Goal: Task Accomplishment & Management: Manage account settings

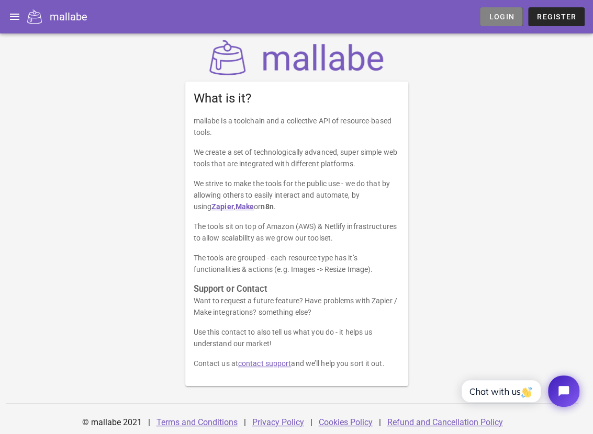
click at [497, 15] on span "Login" at bounding box center [501, 17] width 26 height 8
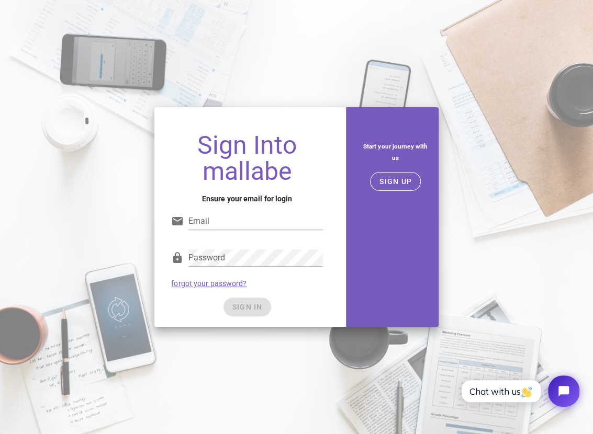
type input "momentsgoneby@gmail.com"
click at [297, 298] on div "SIGN IN" at bounding box center [247, 307] width 152 height 19
click at [258, 309] on span "SIGN IN" at bounding box center [247, 307] width 31 height 8
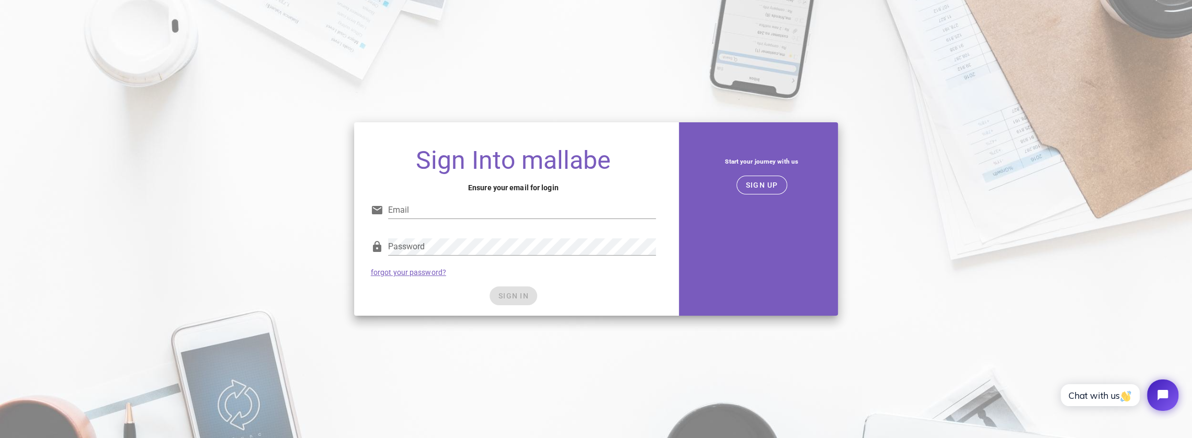
type input "momentsgoneby80@gmail.com"
click at [587, 280] on div "Password forgot your password?" at bounding box center [514, 257] width 298 height 54
click at [523, 293] on span "SIGN IN" at bounding box center [513, 296] width 31 height 8
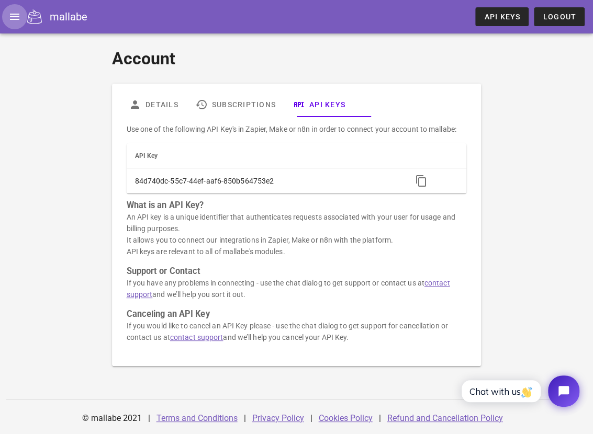
click at [17, 16] on icon "button" at bounding box center [14, 16] width 13 height 13
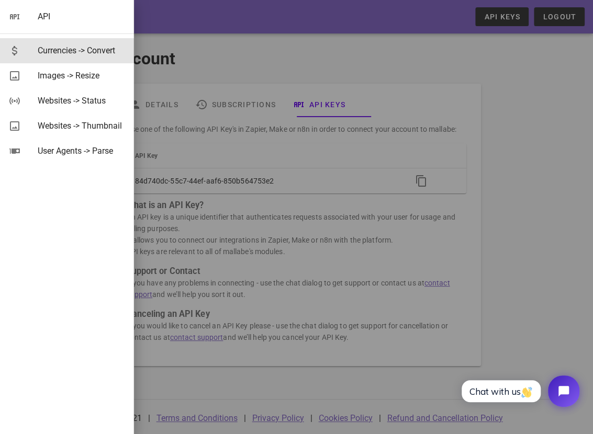
click at [48, 51] on div "Currencies -> Convert" at bounding box center [82, 51] width 88 height 10
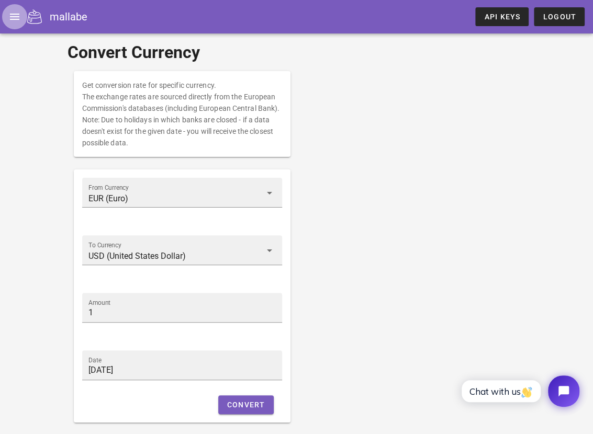
click at [13, 16] on icon "button" at bounding box center [14, 16] width 13 height 13
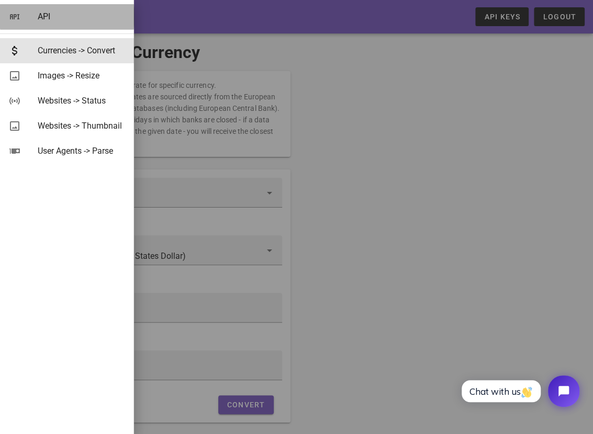
click at [30, 19] on link "API" at bounding box center [67, 16] width 134 height 25
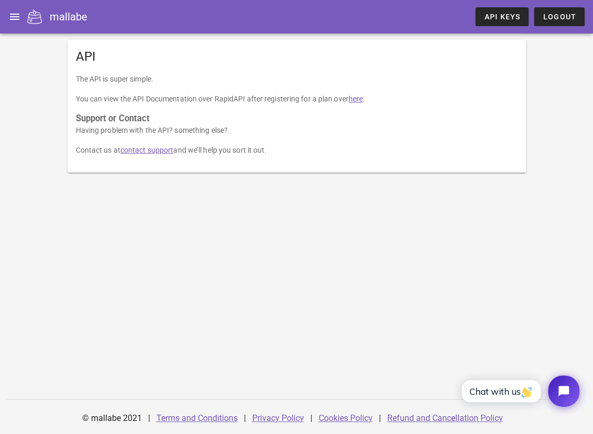
click at [363, 102] on link "here" at bounding box center [355, 99] width 14 height 8
click at [17, 15] on icon "button" at bounding box center [14, 16] width 13 height 13
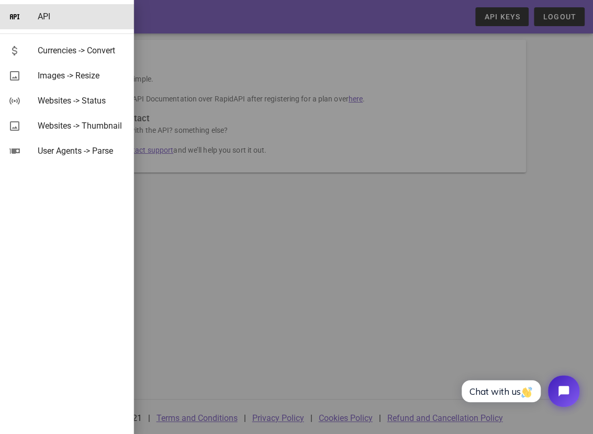
click at [287, 260] on div at bounding box center [296, 217] width 593 height 434
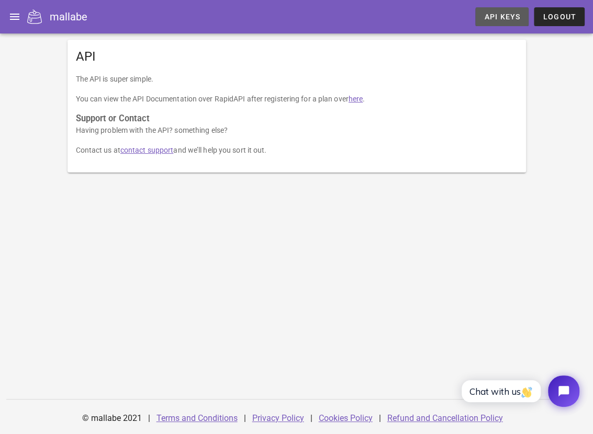
click at [496, 14] on span "API Keys" at bounding box center [501, 17] width 37 height 8
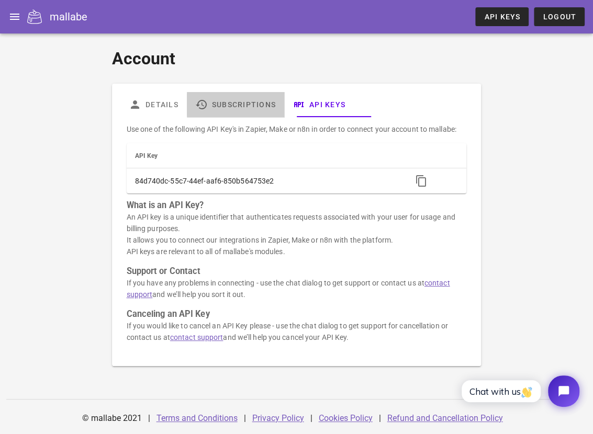
click at [249, 109] on link "Subscriptions" at bounding box center [234, 104] width 97 height 25
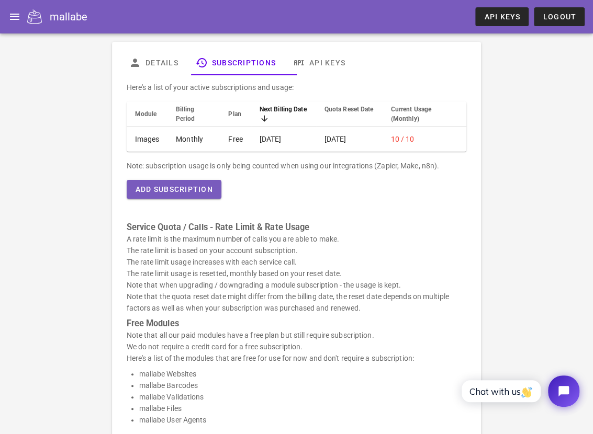
scroll to position [20, 0]
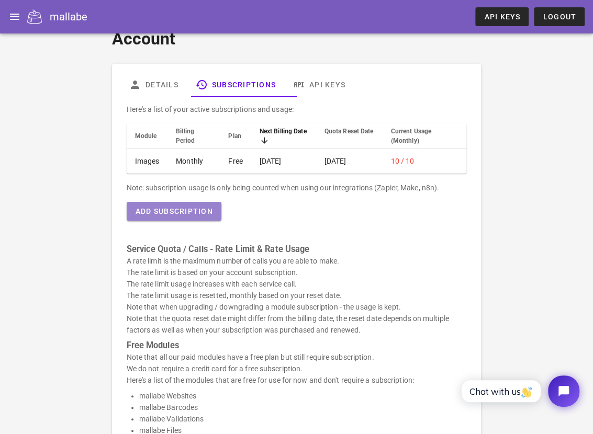
click at [171, 216] on span "Add Subscription" at bounding box center [174, 211] width 78 height 8
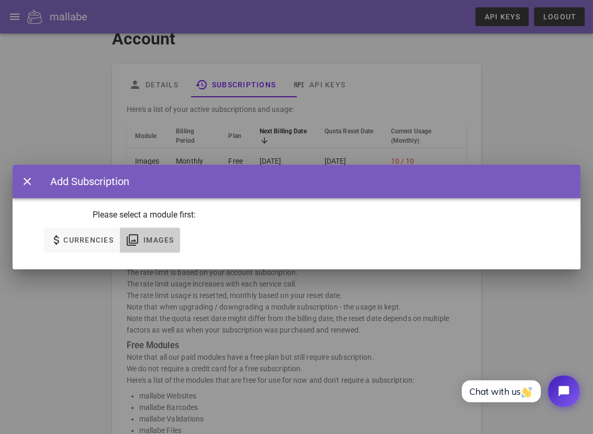
click at [167, 243] on span "Images" at bounding box center [158, 240] width 31 height 8
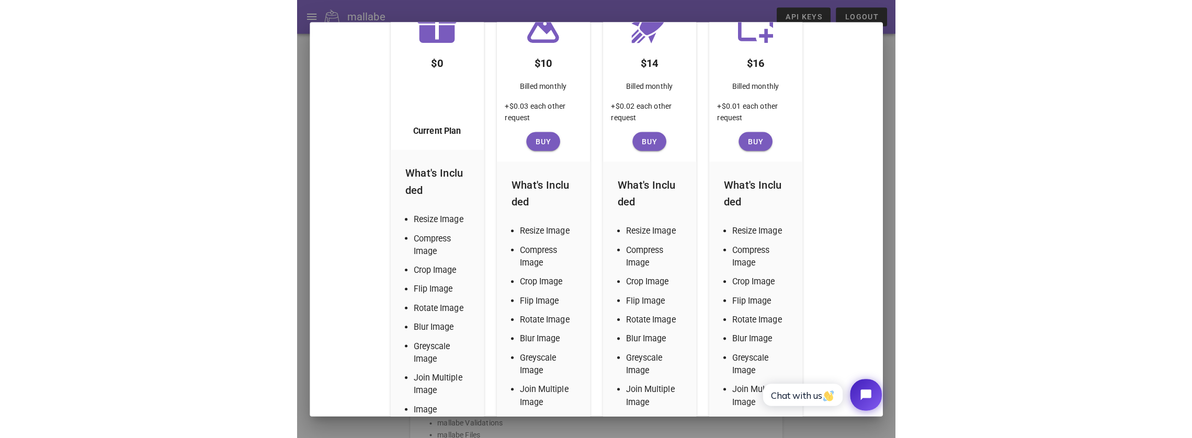
scroll to position [0, 0]
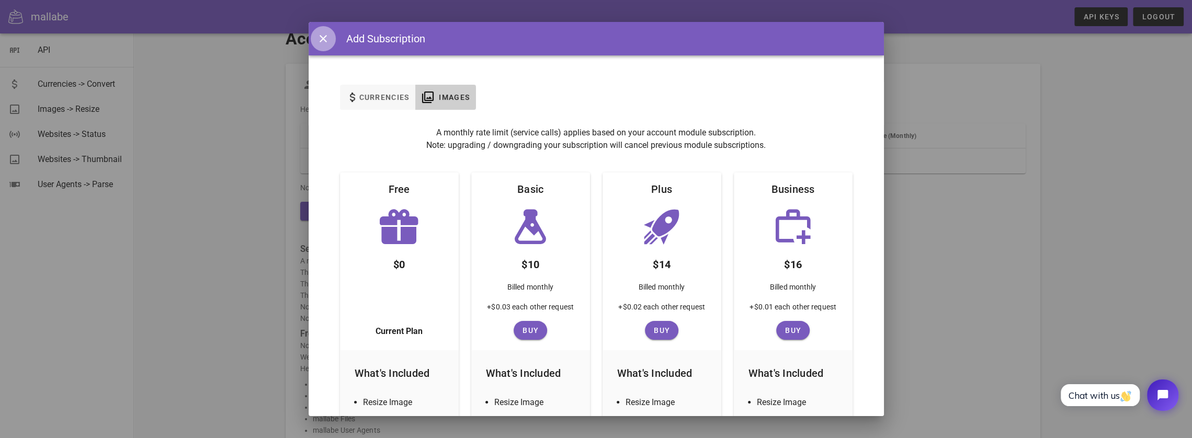
click at [323, 37] on icon "button" at bounding box center [323, 38] width 13 height 13
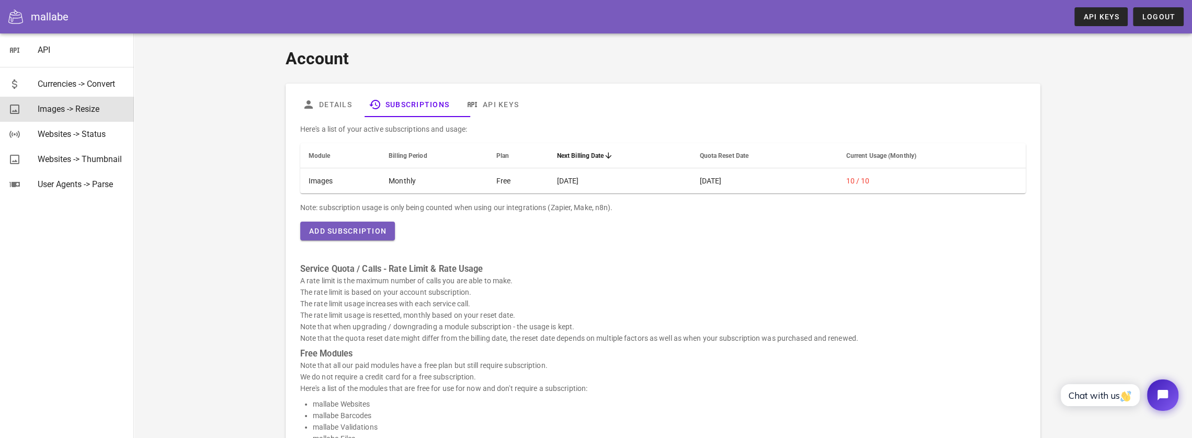
click at [86, 112] on div "Images -> Resize" at bounding box center [82, 109] width 88 height 10
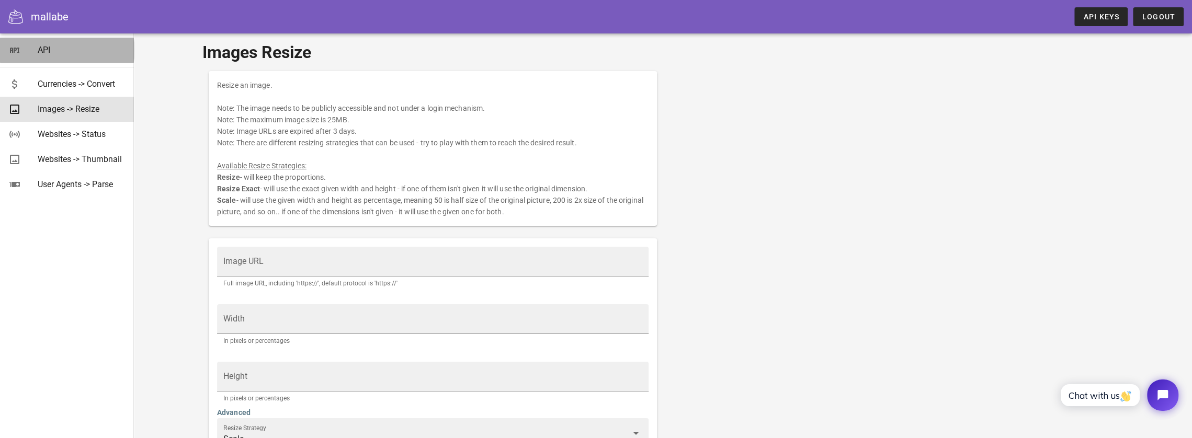
click at [54, 49] on div "API" at bounding box center [82, 50] width 88 height 10
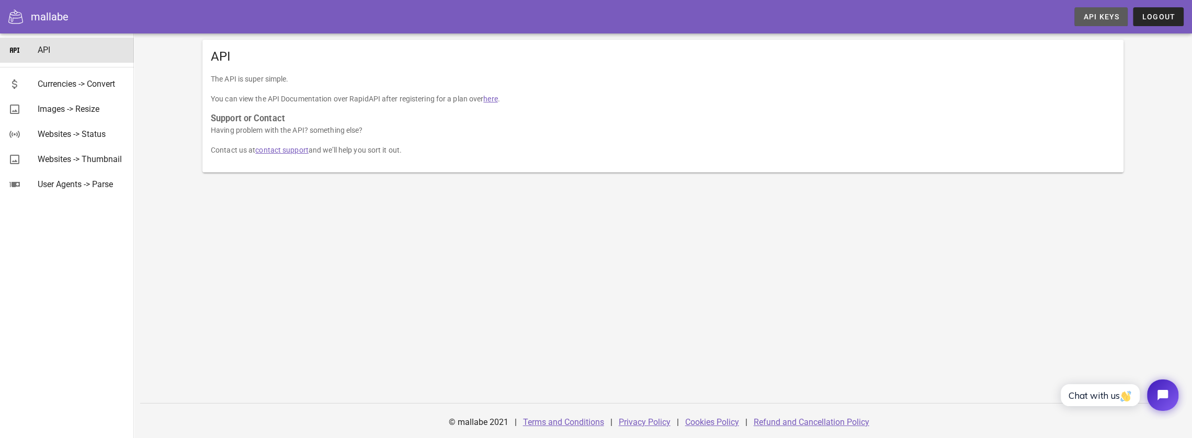
click at [592, 14] on span "API Keys" at bounding box center [1101, 17] width 37 height 8
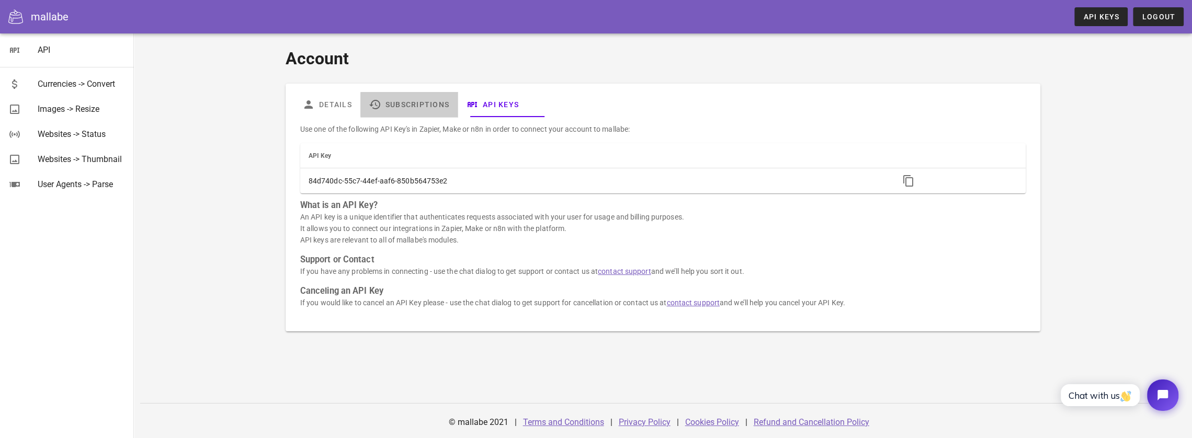
click at [427, 107] on link "Subscriptions" at bounding box center [408, 104] width 97 height 25
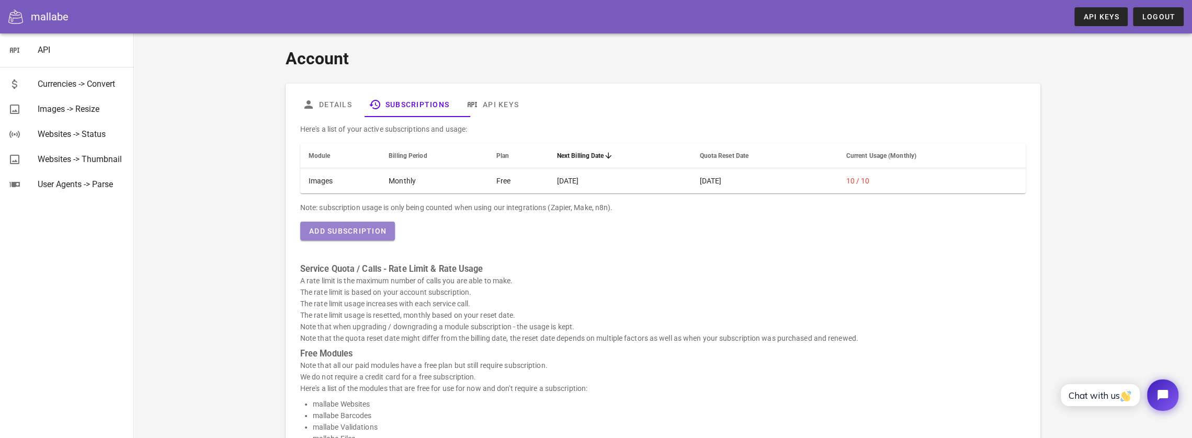
click at [367, 235] on span "Add Subscription" at bounding box center [348, 231] width 78 height 8
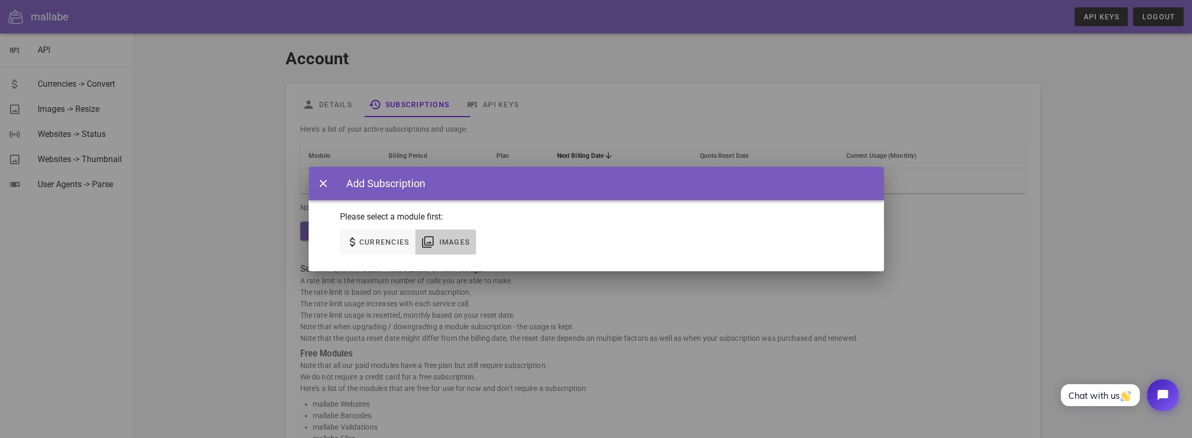
click at [458, 239] on span "Images" at bounding box center [453, 242] width 31 height 8
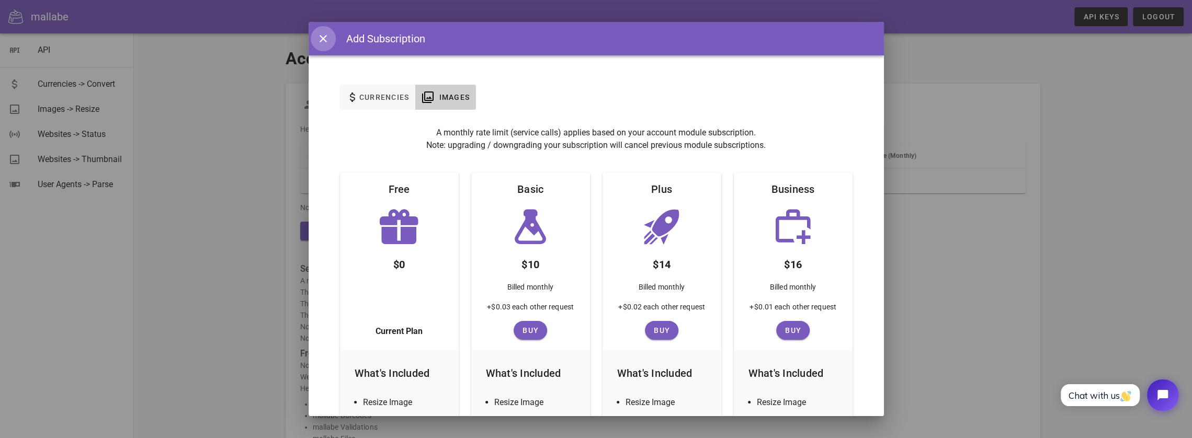
click at [323, 35] on icon "button" at bounding box center [323, 38] width 13 height 13
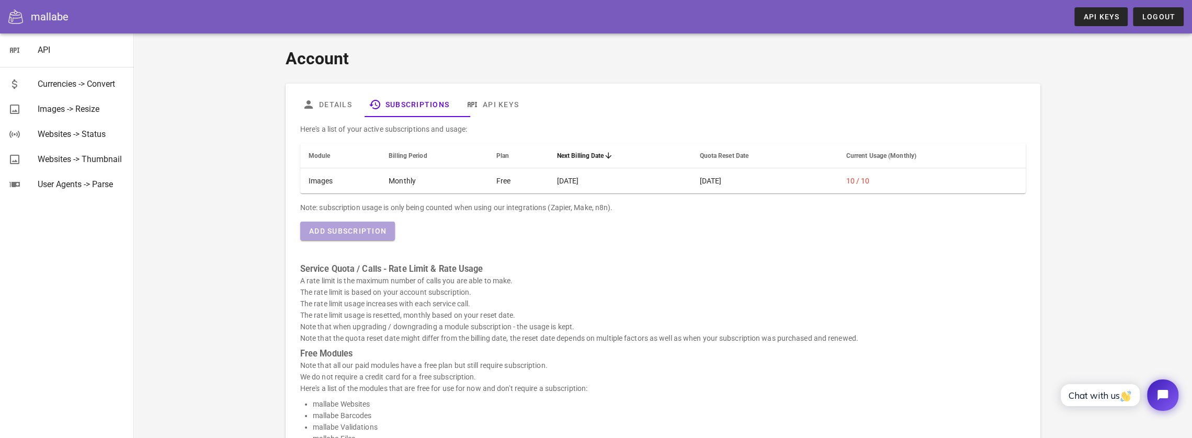
click at [373, 234] on span "Add Subscription" at bounding box center [348, 231] width 78 height 8
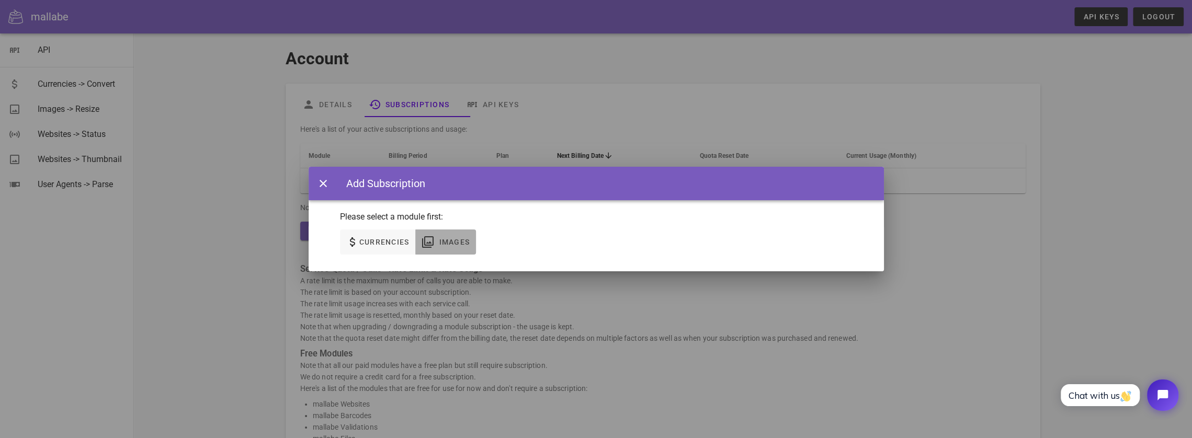
click at [442, 244] on span "Images" at bounding box center [446, 242] width 48 height 13
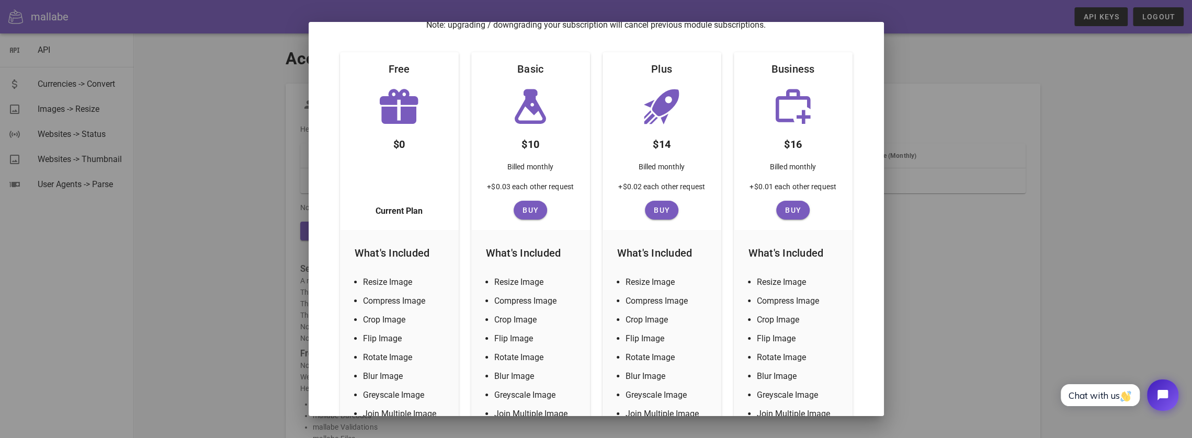
scroll to position [107, 0]
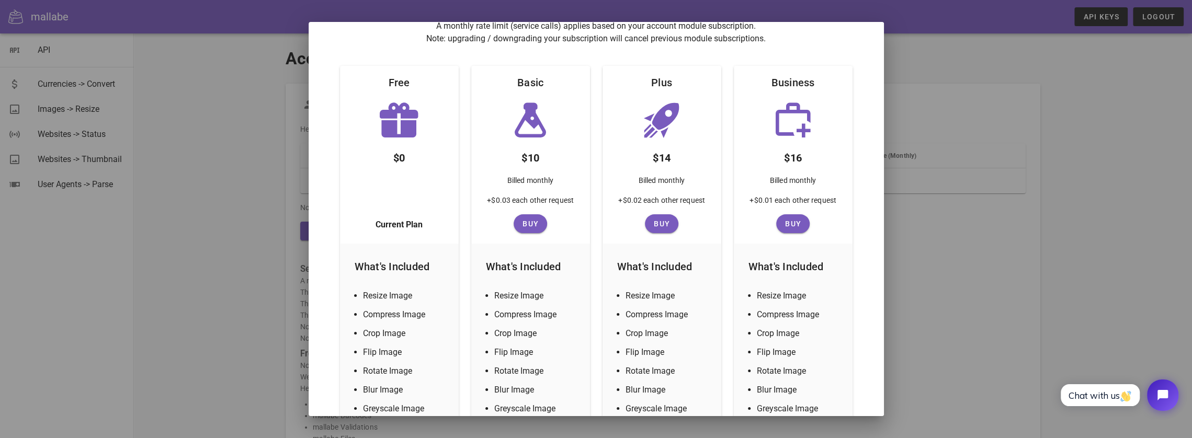
click at [1141, 196] on div at bounding box center [596, 219] width 1192 height 438
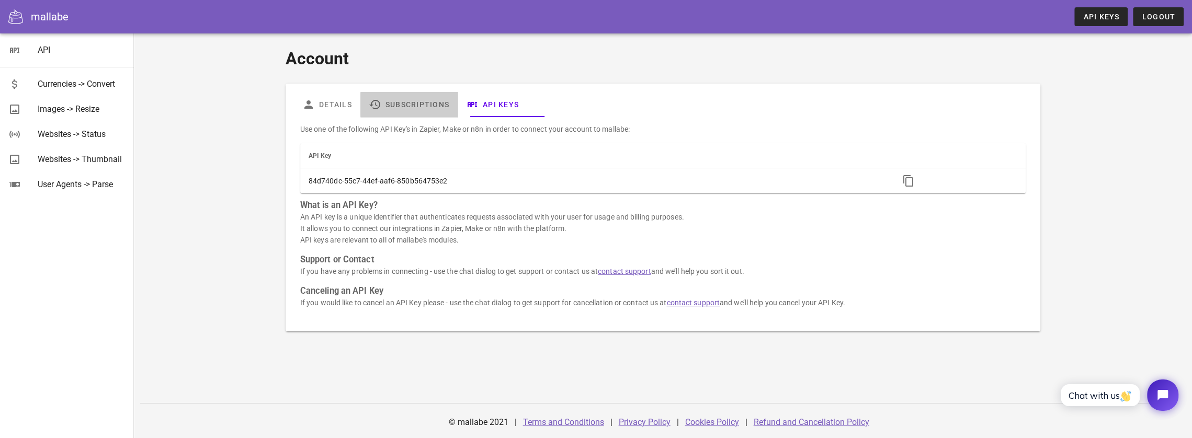
click at [428, 109] on link "Subscriptions" at bounding box center [408, 104] width 97 height 25
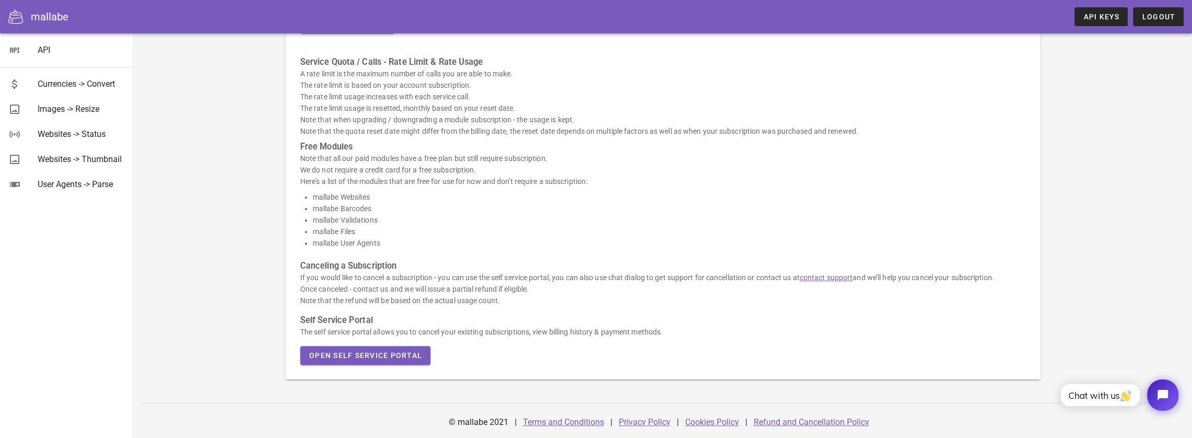
scroll to position [219, 0]
click at [416, 356] on span "Open Self Service Portal" at bounding box center [366, 356] width 114 height 8
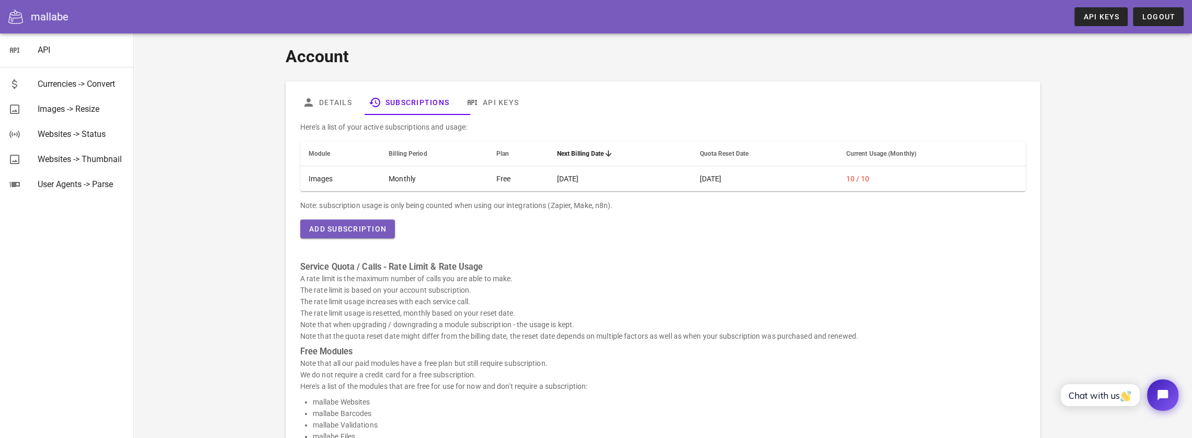
scroll to position [0, 0]
